Goal: Task Accomplishment & Management: Use online tool/utility

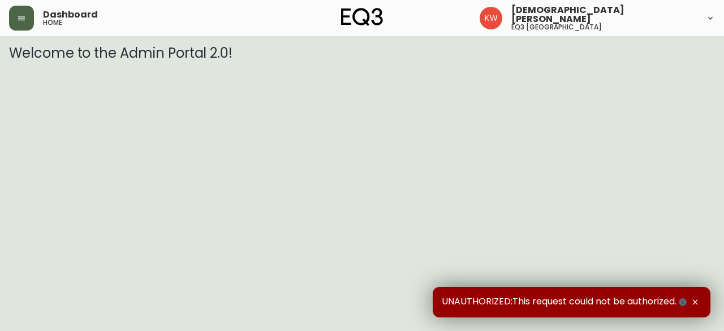
click at [18, 16] on icon "button" at bounding box center [21, 18] width 7 height 5
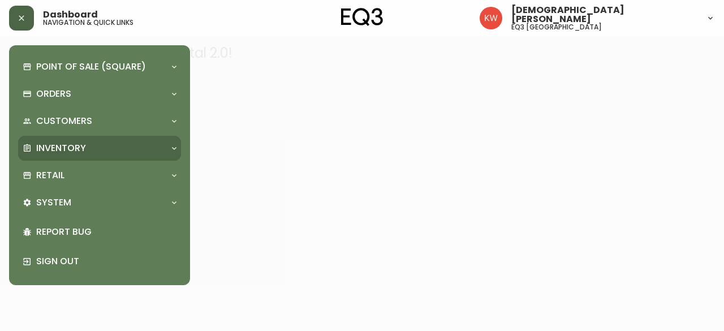
click at [157, 150] on div "Inventory" at bounding box center [94, 148] width 143 height 12
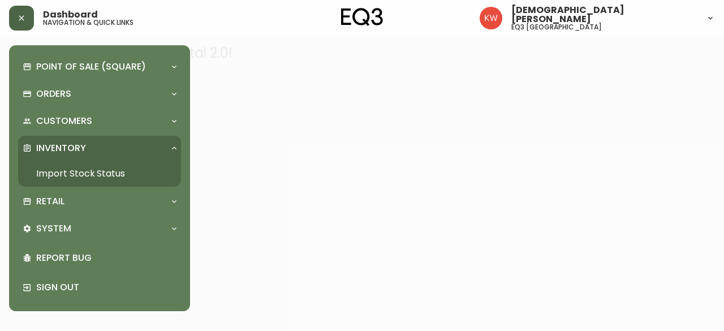
click at [103, 169] on link "Import Stock Status" at bounding box center [99, 174] width 163 height 26
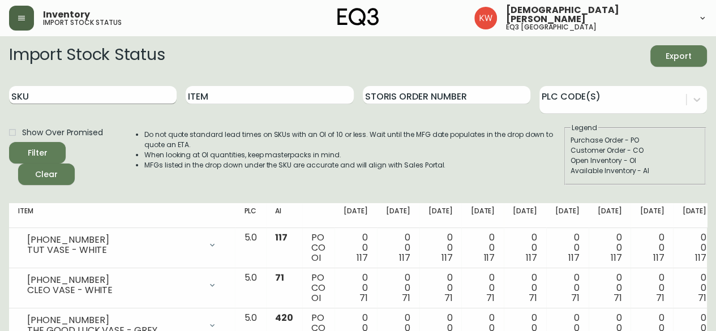
click at [109, 91] on input "SKU" at bounding box center [92, 95] width 167 height 18
paste input "3130-230-6-A"
type input "3130-230-6-A"
click at [9, 142] on button "Filter" at bounding box center [37, 152] width 57 height 21
